Goal: Task Accomplishment & Management: Complete application form

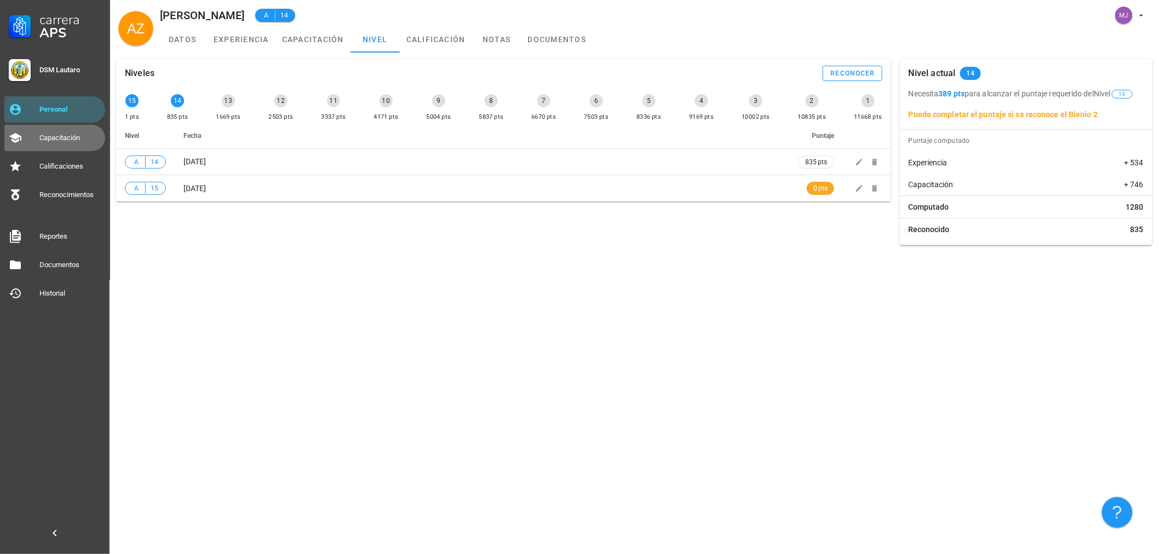
click at [64, 129] on div "Capacitación" at bounding box center [69, 138] width 61 height 18
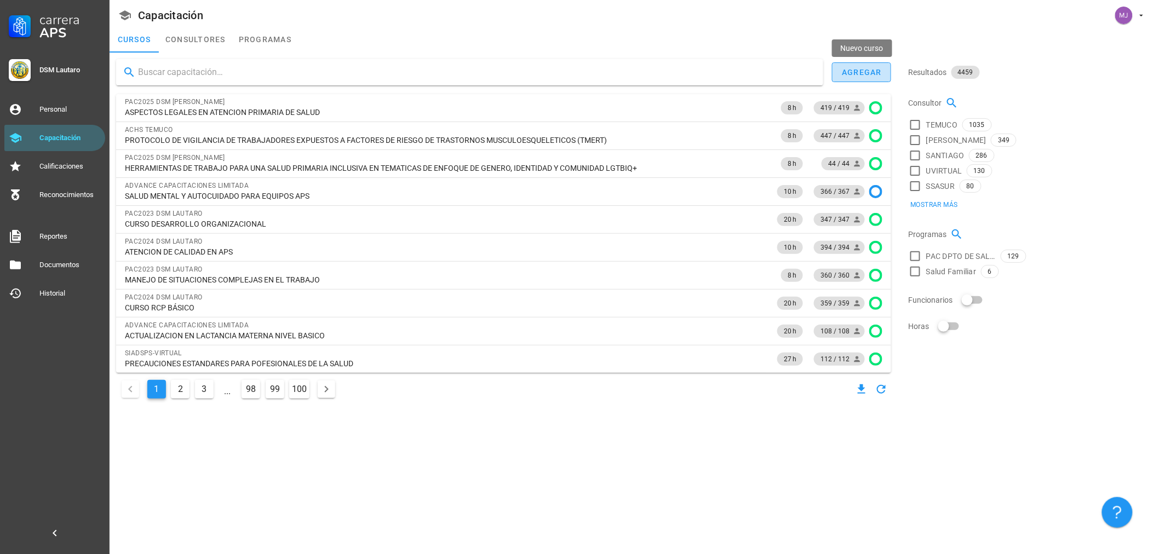
click at [878, 67] on button "agregar" at bounding box center [861, 72] width 59 height 20
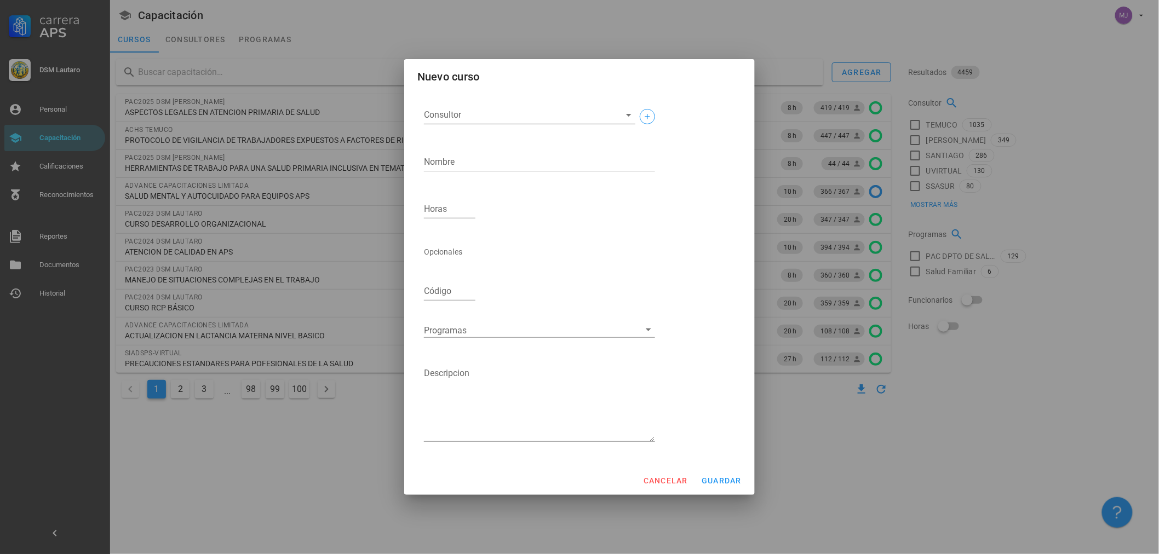
click at [519, 115] on input "Consultor" at bounding box center [521, 115] width 194 height 18
type input "e"
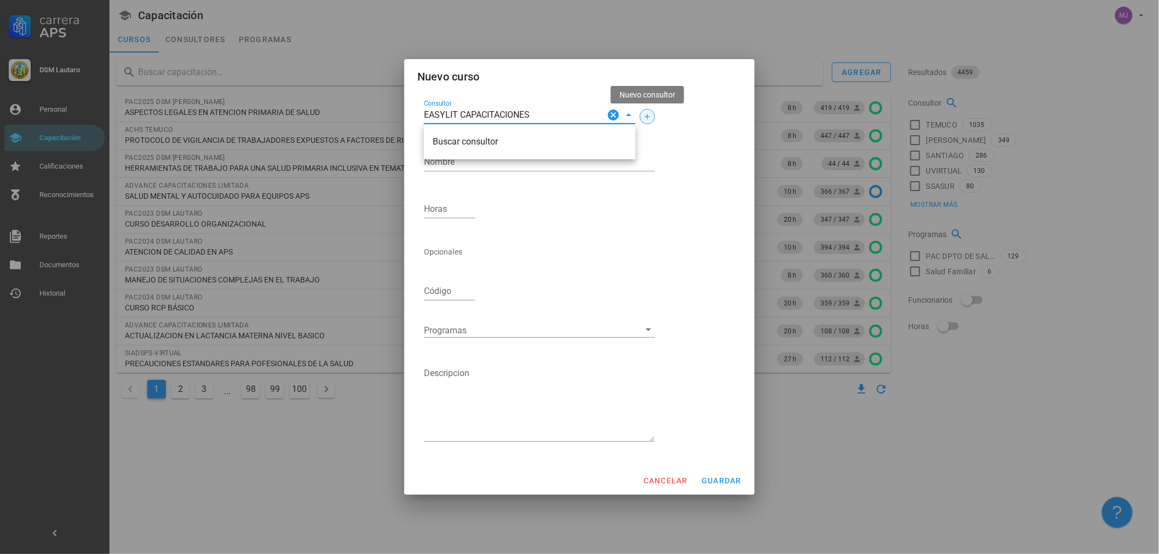
type input "EASYLIT CAPACITACIONES"
click at [650, 117] on icon "button" at bounding box center [647, 116] width 9 height 9
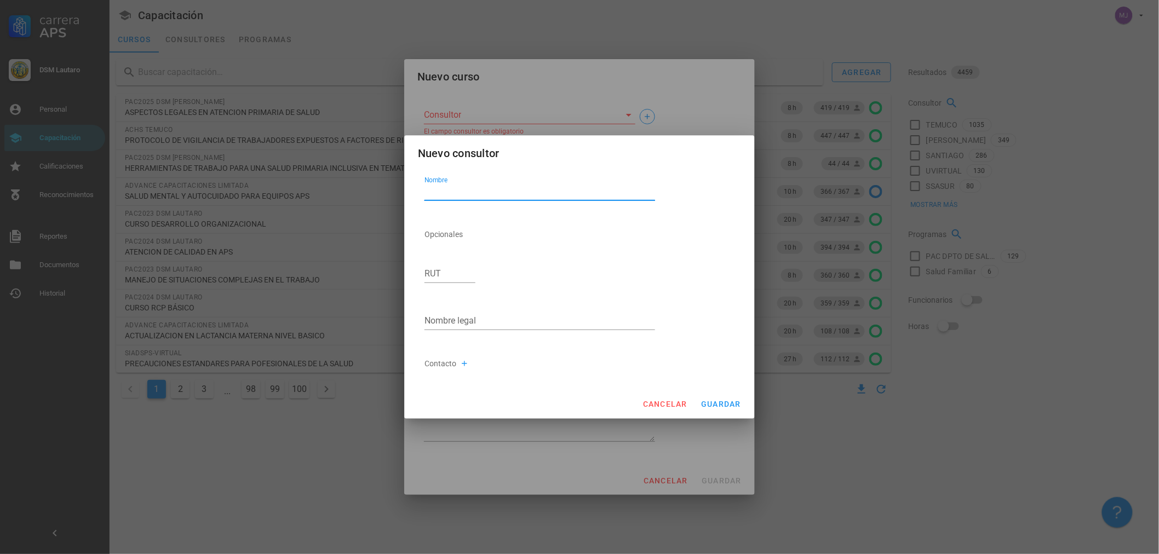
paste textarea "EASYLIT CAPACITACIONES"
type textarea "EASYLIT CAPACITACIONES"
click at [455, 275] on input "RUT" at bounding box center [449, 274] width 51 height 18
type input "77.443.695-2"
click at [502, 327] on input "Nombre legal" at bounding box center [539, 321] width 231 height 18
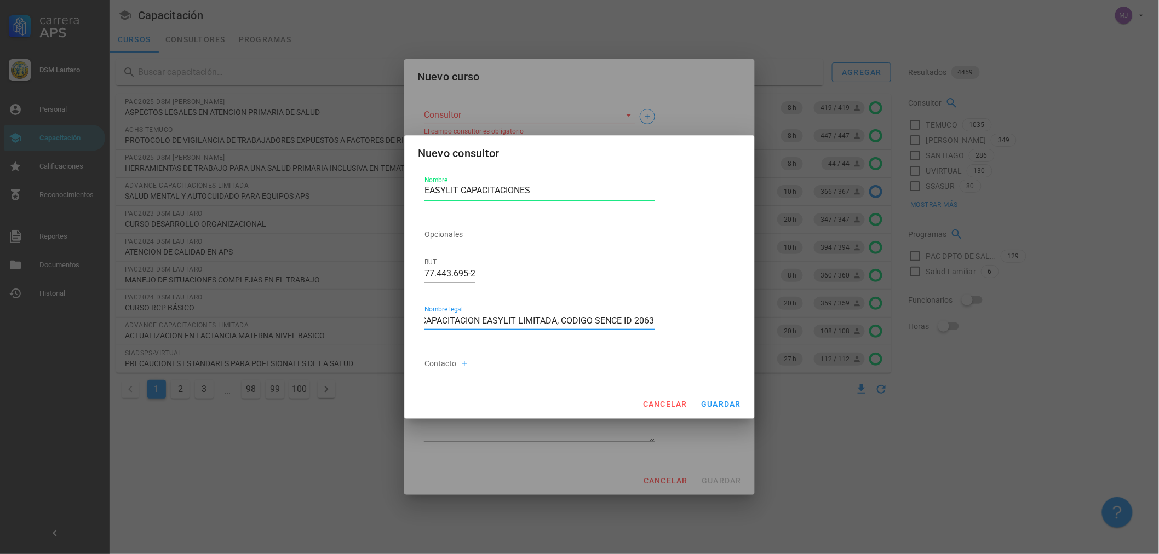
scroll to position [0, 9]
type input "CAPACITACION EASYLIT LIMITADA, CODIGO SENCE ID 20636"
click at [721, 412] on button "guardar" at bounding box center [720, 404] width 49 height 20
type input "EASYLIT CAPACITACIONES"
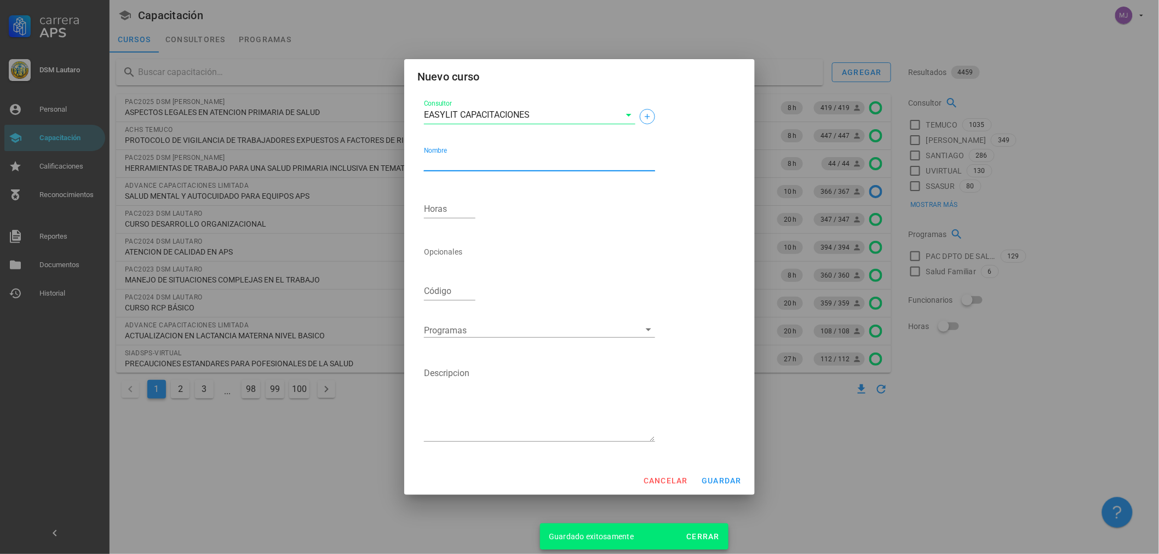
click at [509, 162] on textarea "Nombre" at bounding box center [539, 162] width 231 height 18
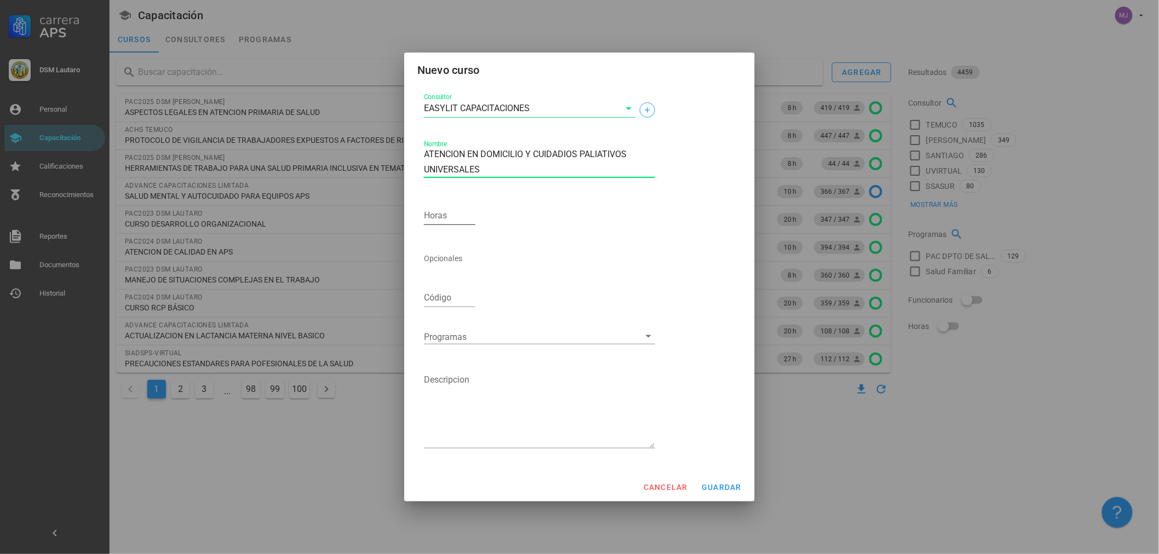
type textarea "ATENCION EN DOMICILIO Y CUIDADIOS PALIATIVOS UNIVERSALES"
click at [462, 199] on div "Horas" at bounding box center [450, 217] width 60 height 47
click at [462, 235] on div at bounding box center [449, 233] width 51 height 8
click at [461, 223] on input "Horas" at bounding box center [449, 216] width 51 height 18
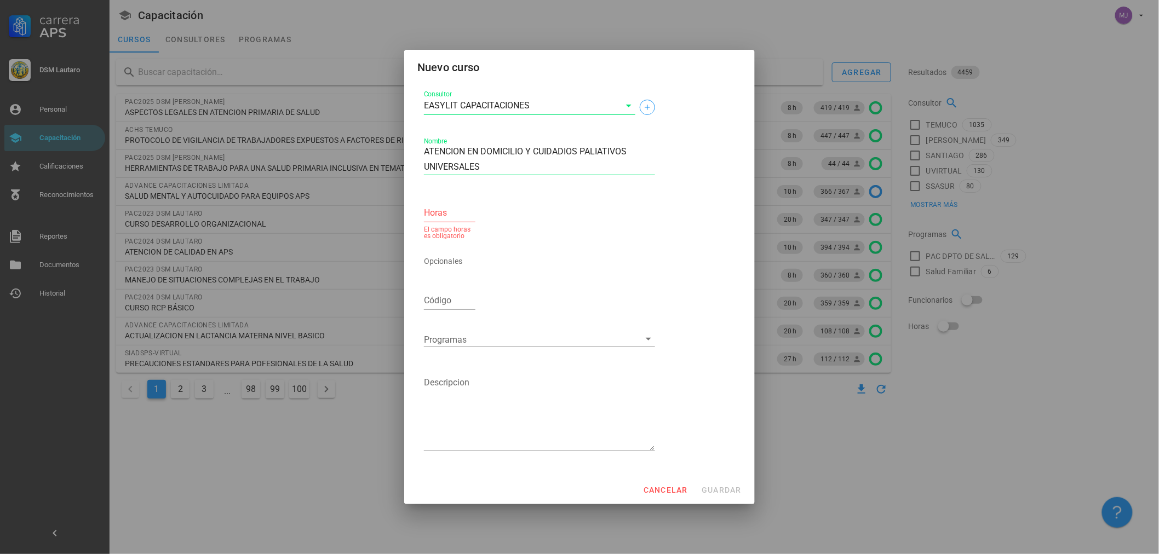
click at [626, 307] on div "Consultor EASYLIT CAPACITACIONES Nombre ATENCION EN DOMICILIO Y CUIDADIOS PALIA…" at bounding box center [540, 275] width 240 height 383
click at [447, 220] on input "Horas" at bounding box center [449, 213] width 51 height 18
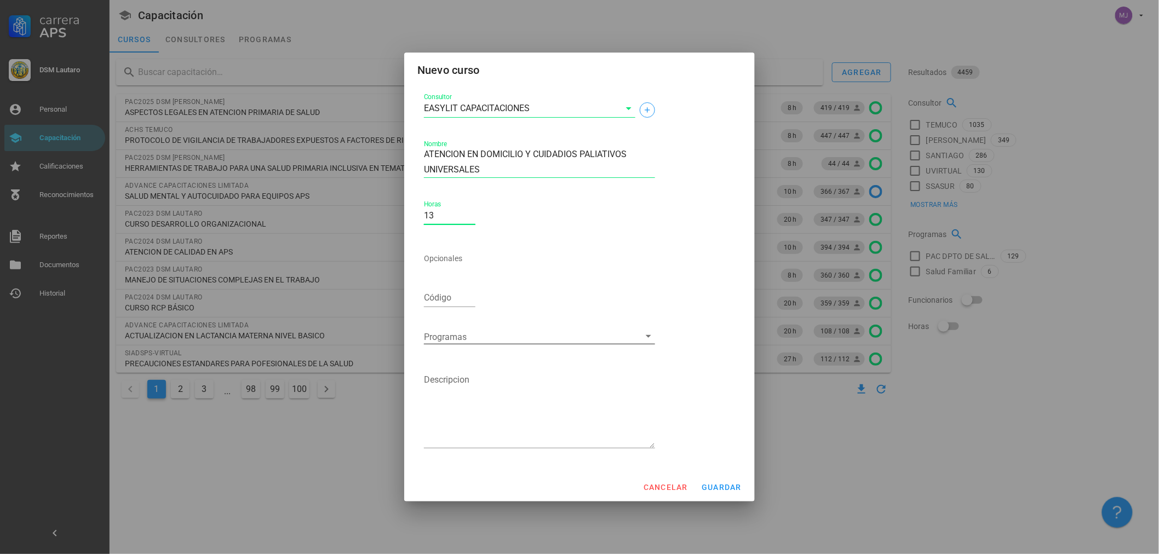
type input "13"
click at [467, 337] on div at bounding box center [532, 337] width 216 height 14
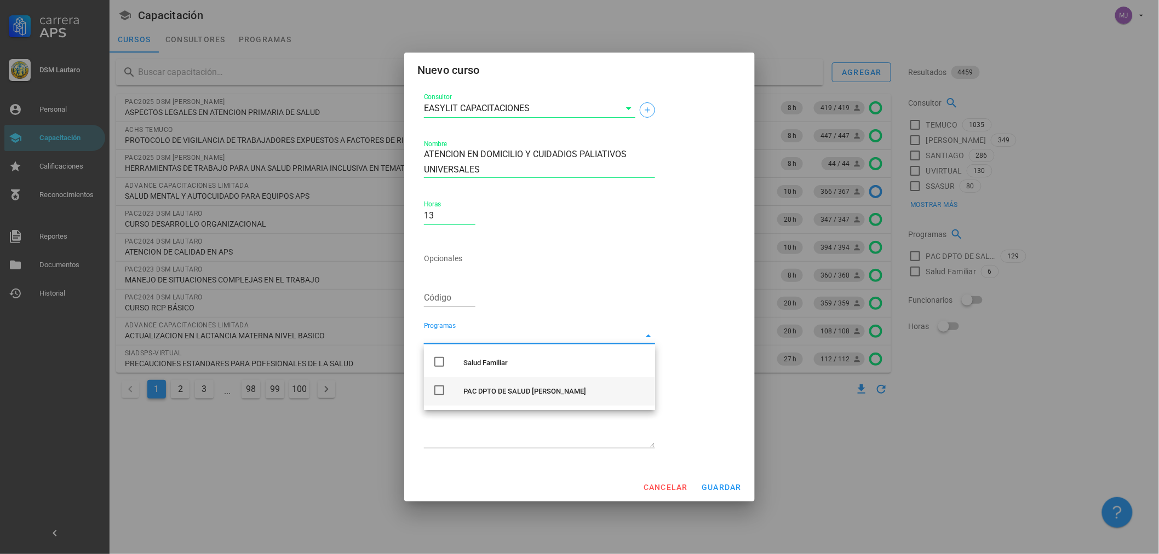
click at [499, 392] on div "PAC DPTO DE SALUD [PERSON_NAME]" at bounding box center [554, 391] width 183 height 9
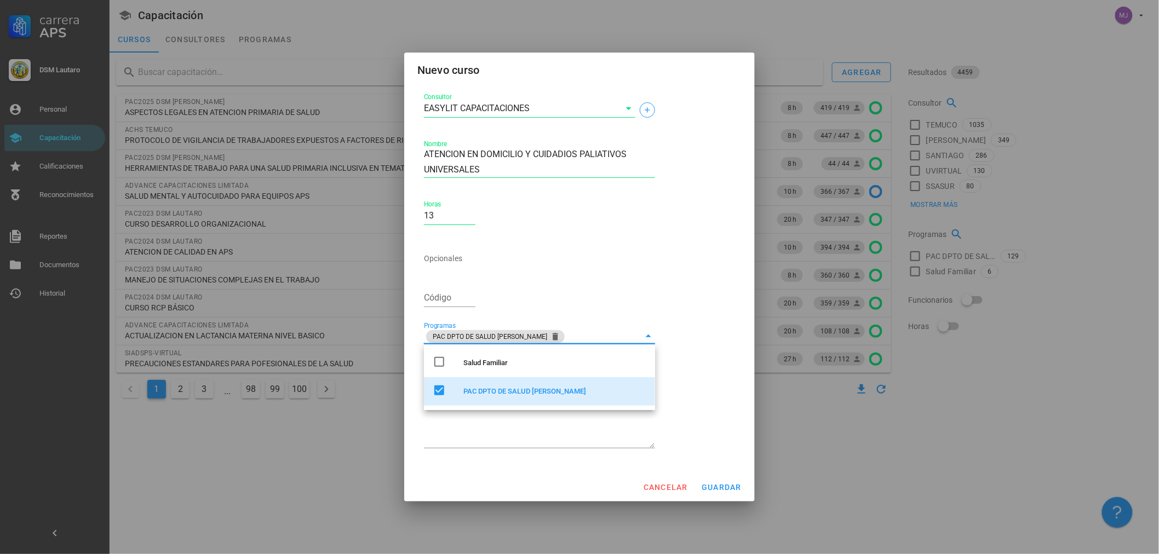
click at [688, 379] on div "Consultor EASYLIT CAPACITACIONES Nombre ATENCION EN DOMICILIO Y CUIDADIOS PALIA…" at bounding box center [580, 276] width 320 height 378
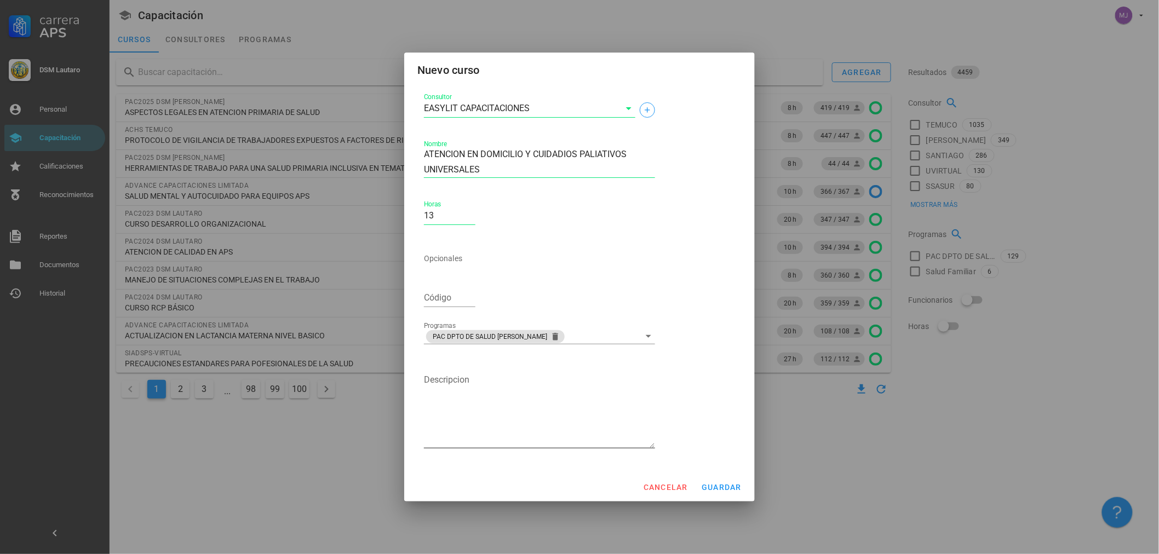
click at [522, 433] on textarea "Descripcion" at bounding box center [539, 409] width 231 height 77
click at [463, 422] on textarea "Descripcion" at bounding box center [539, 409] width 231 height 77
paste textarea "Entregar herramientas que permitan mejorar las atenciones de atencion primaria …"
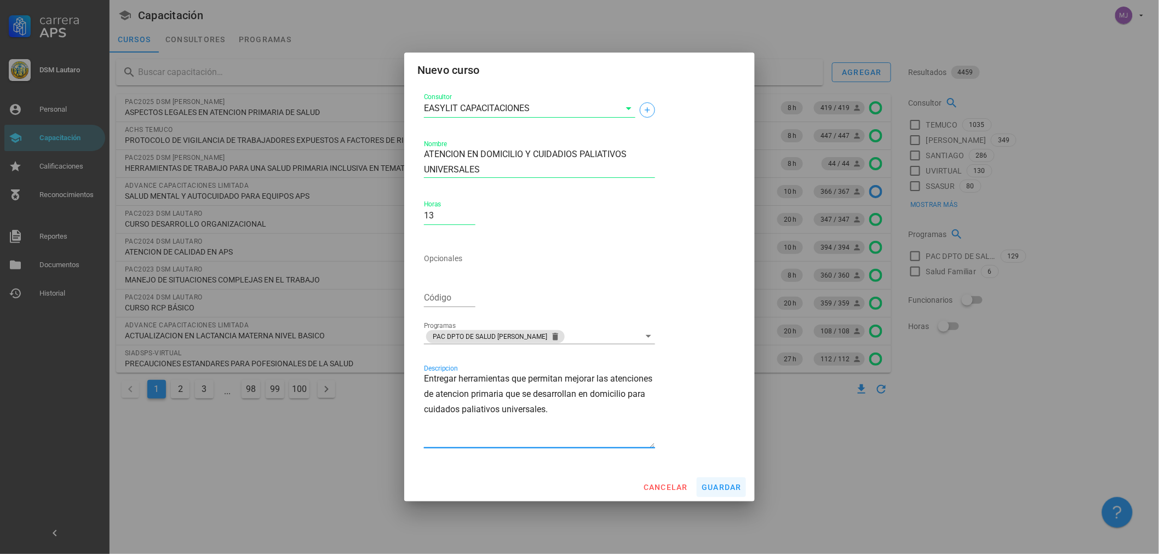
type textarea "Entregar herramientas que permitan mejorar las atenciones de atencion primaria …"
click at [718, 484] on span "guardar" at bounding box center [721, 487] width 41 height 9
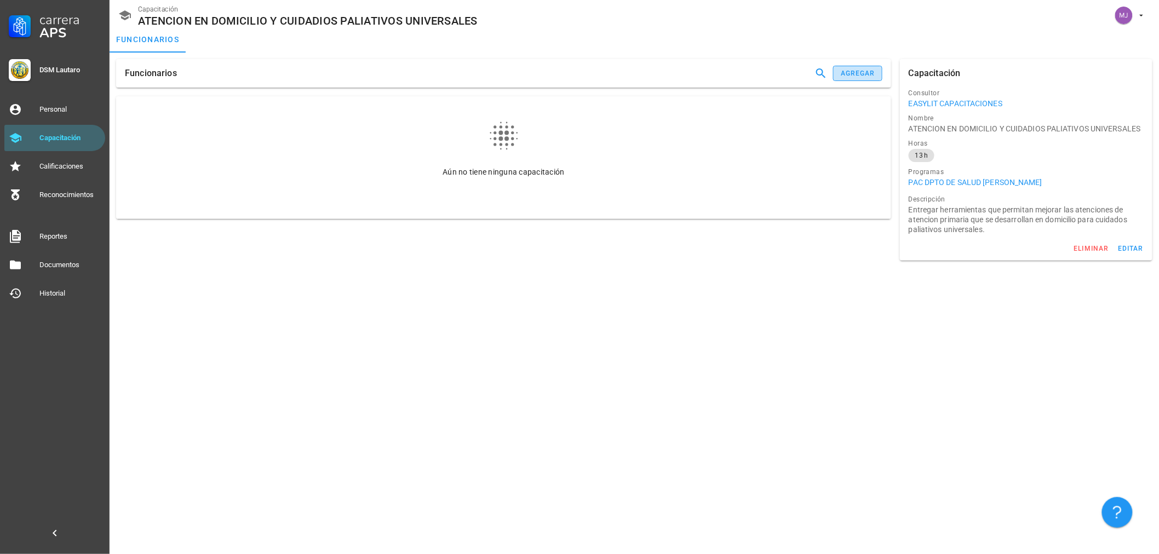
click at [869, 66] on button "agregar" at bounding box center [857, 73] width 49 height 15
